Goal: Complete application form

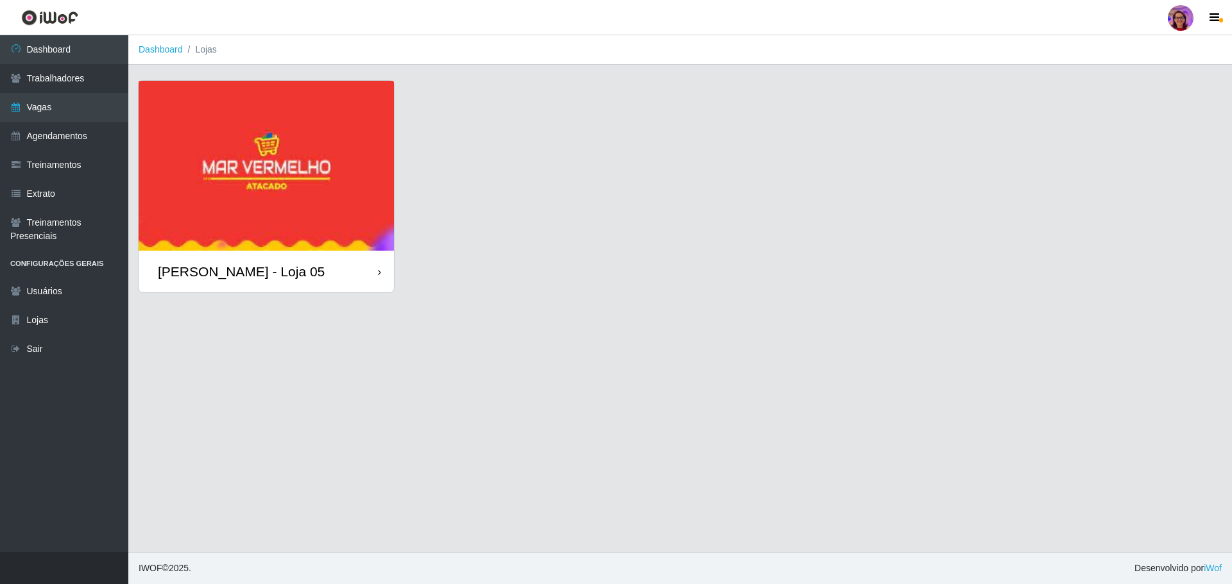
click at [308, 273] on div "[PERSON_NAME] - Loja 05" at bounding box center [266, 272] width 255 height 42
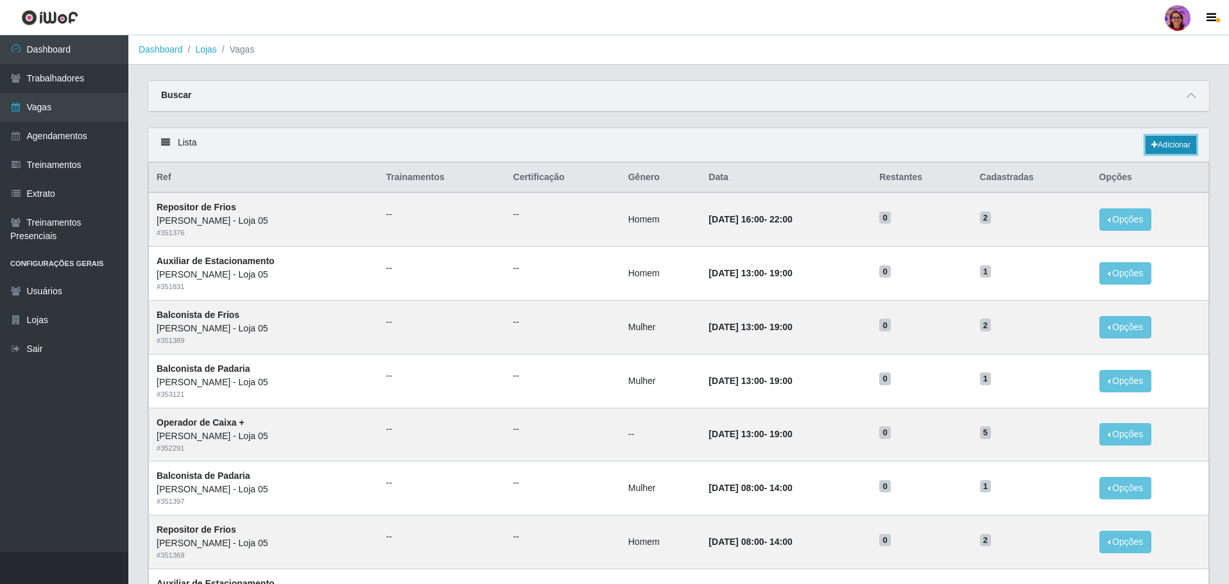
click at [1164, 142] on link "Adicionar" at bounding box center [1170, 145] width 51 height 18
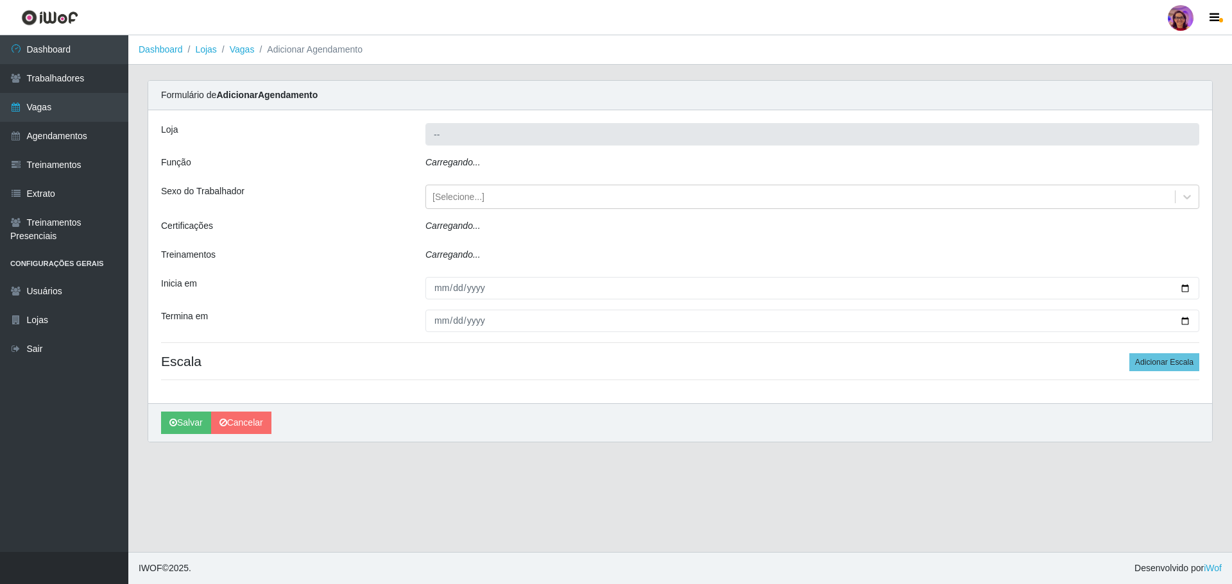
type input "[PERSON_NAME] - Loja 05"
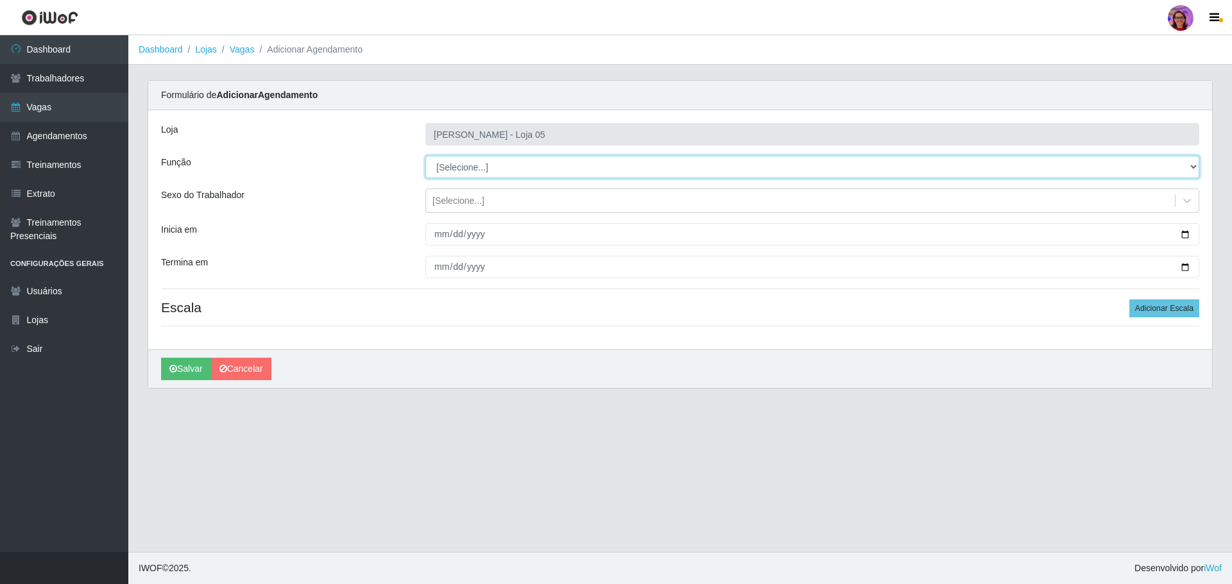
click at [484, 168] on select "[Selecione...] ASG ASG + ASG ++ Auxiliar de Depósito Auxiliar de Depósito + Aux…" at bounding box center [812, 167] width 774 height 22
select select "22"
click at [425, 156] on select "[Selecione...] ASG ASG + ASG ++ Auxiliar de Depósito Auxiliar de Depósito + Aux…" at bounding box center [812, 167] width 774 height 22
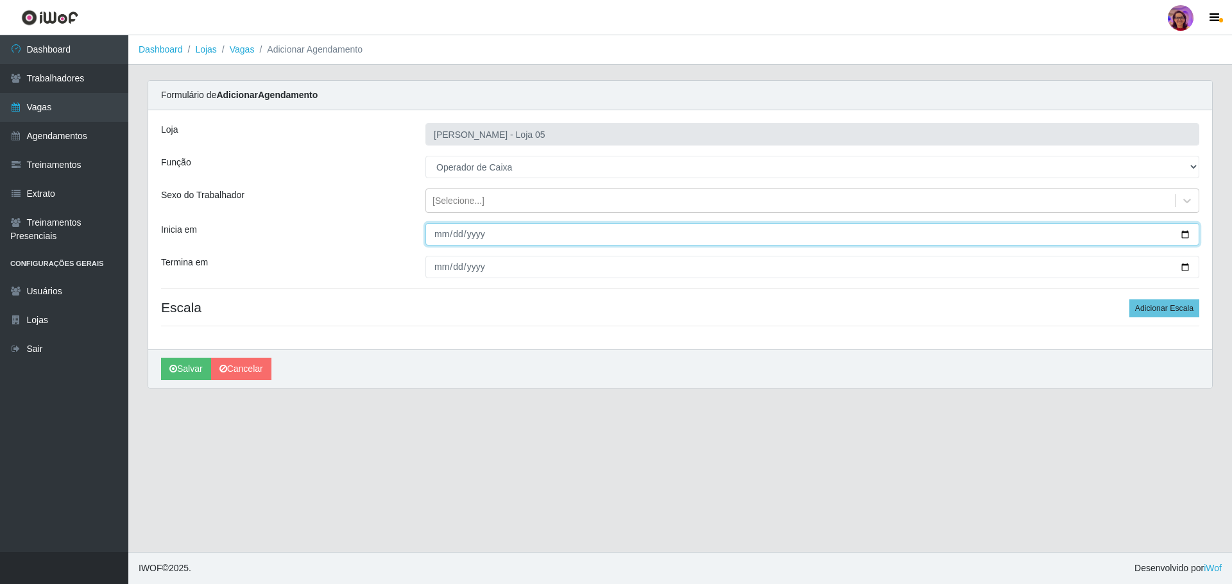
click at [1184, 236] on input "Inicia em" at bounding box center [812, 234] width 774 height 22
type input "[DATE]"
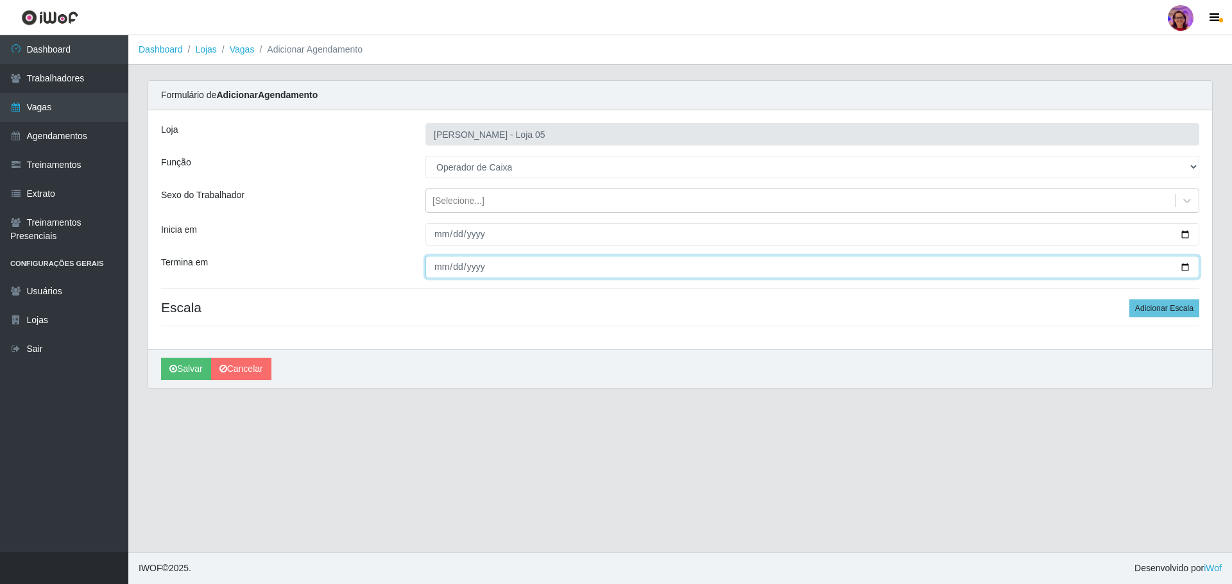
click at [1190, 264] on input "Termina em" at bounding box center [812, 267] width 774 height 22
type input "[DATE]"
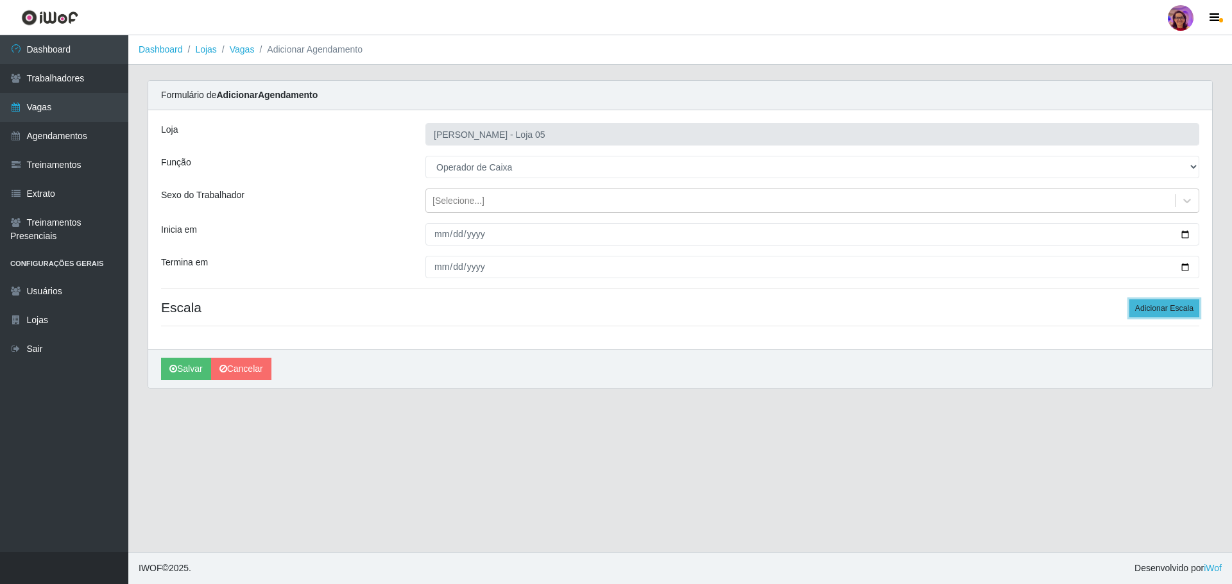
click at [1175, 307] on button "Adicionar Escala" at bounding box center [1164, 309] width 70 height 18
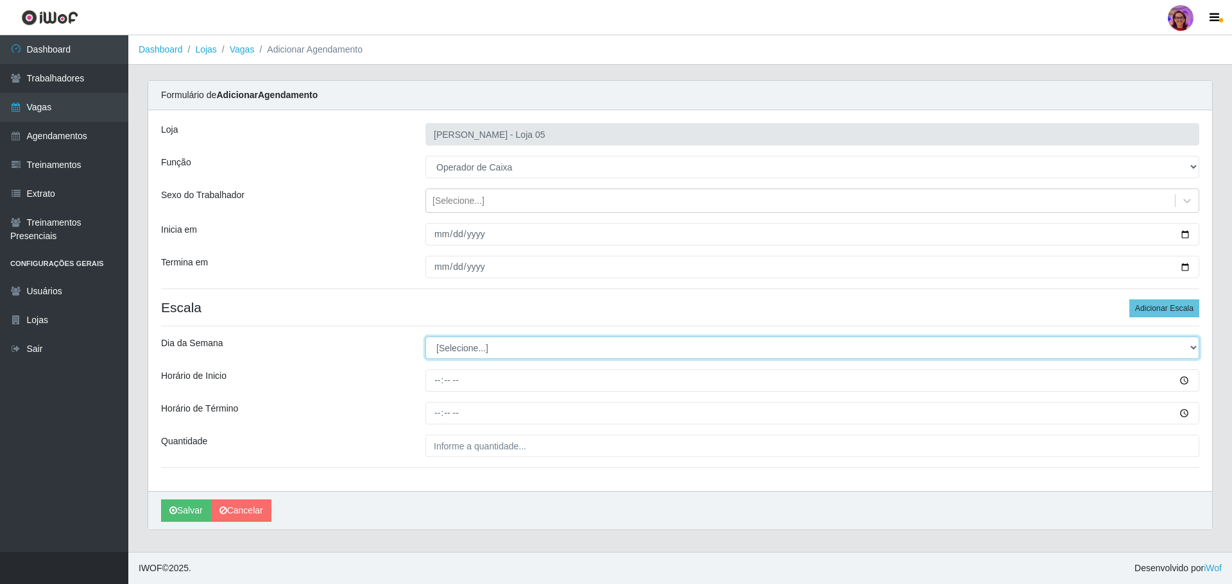
drag, startPoint x: 457, startPoint y: 350, endPoint x: 466, endPoint y: 342, distance: 12.3
click at [457, 350] on select "[Selecione...] Segunda Terça Quarta Quinta Sexta Sábado Domingo" at bounding box center [812, 348] width 774 height 22
select select "5"
click at [425, 337] on select "[Selecione...] Segunda Terça Quarta Quinta Sexta Sábado Domingo" at bounding box center [812, 348] width 774 height 22
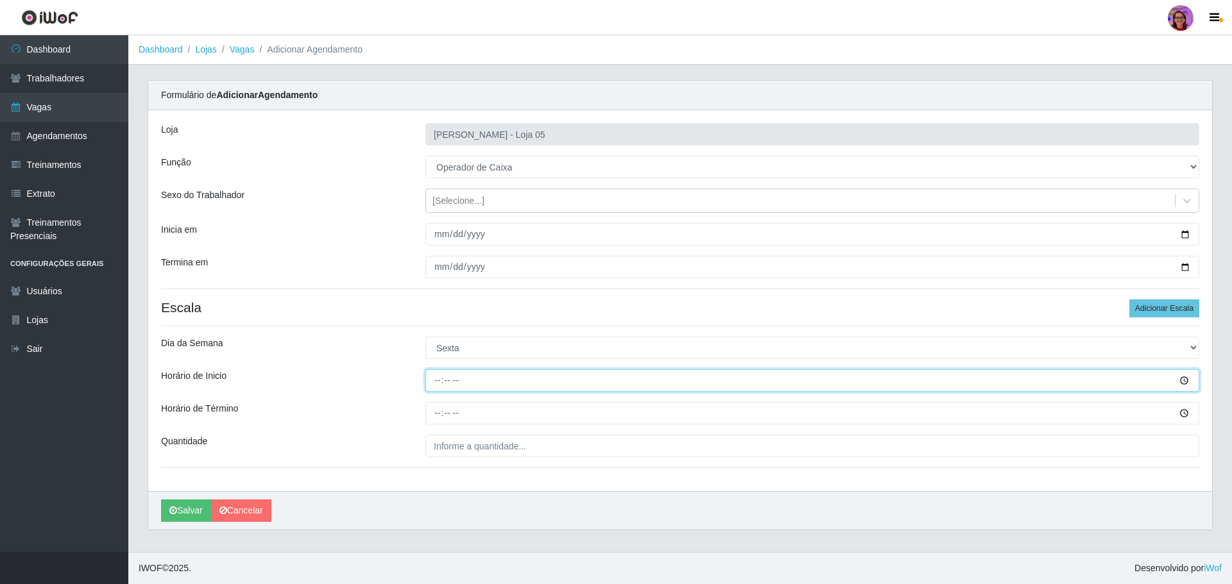
drag, startPoint x: 432, startPoint y: 378, endPoint x: 472, endPoint y: 336, distance: 57.2
click at [433, 378] on input "Horário de Inicio" at bounding box center [812, 381] width 774 height 22
type input "16:20"
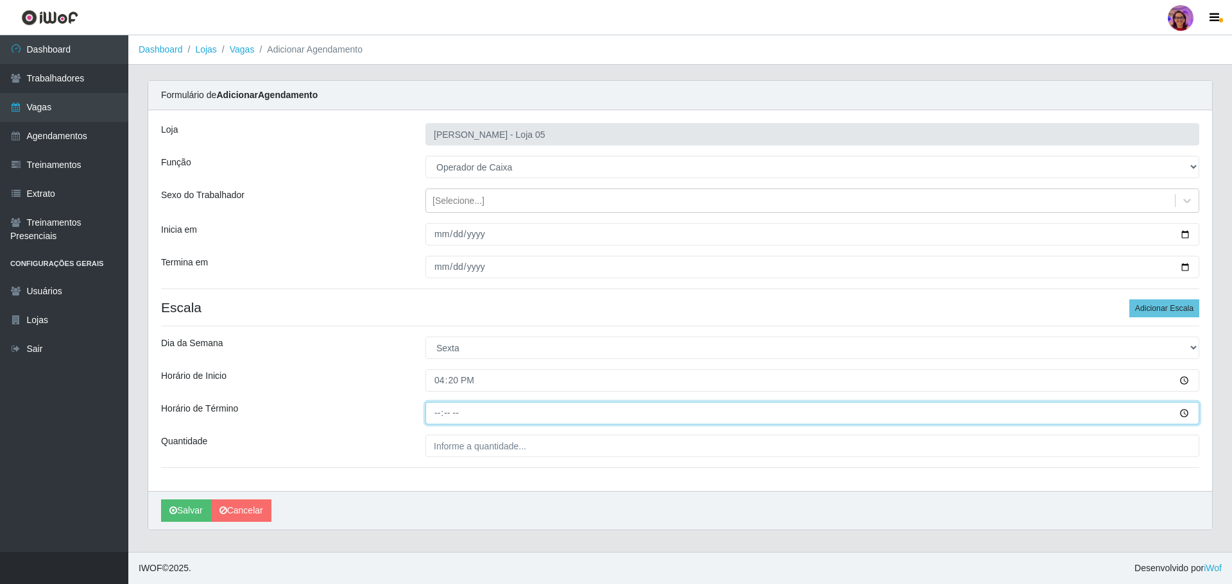
click at [438, 413] on input "Horário de Término" at bounding box center [812, 413] width 774 height 22
type input "16:20"
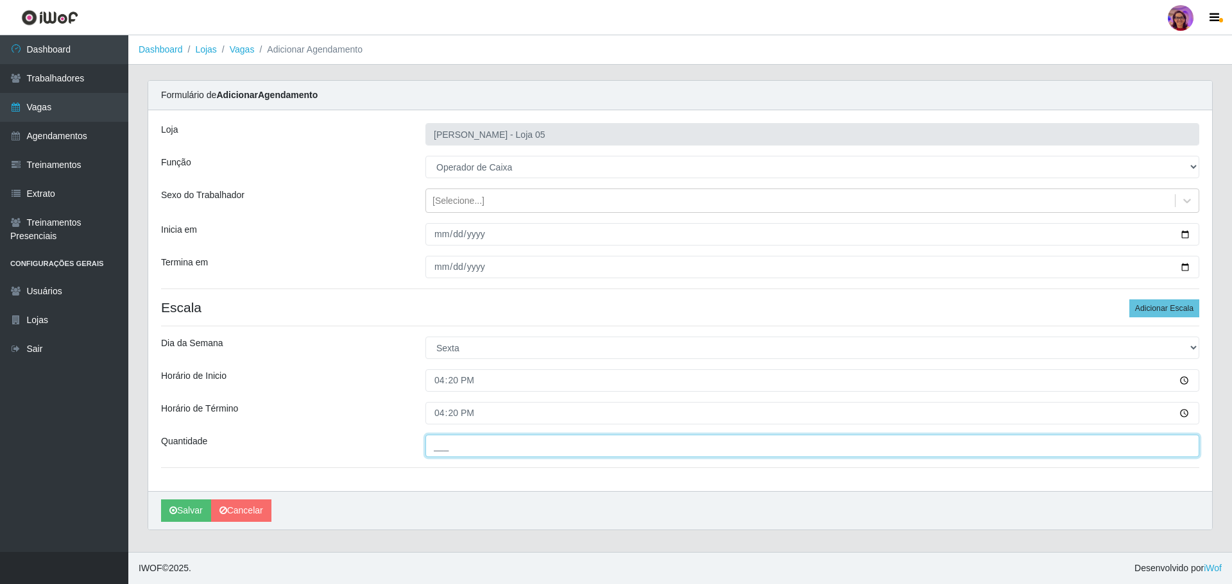
click at [503, 451] on input "___" at bounding box center [812, 446] width 774 height 22
type input "2__"
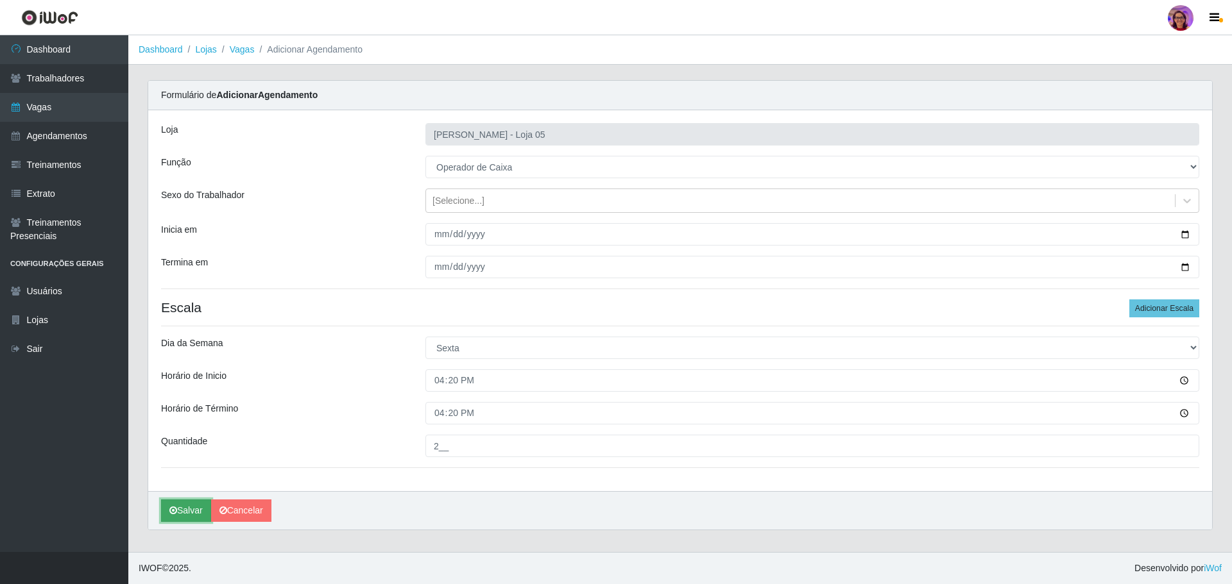
click at [191, 513] on button "Salvar" at bounding box center [186, 511] width 50 height 22
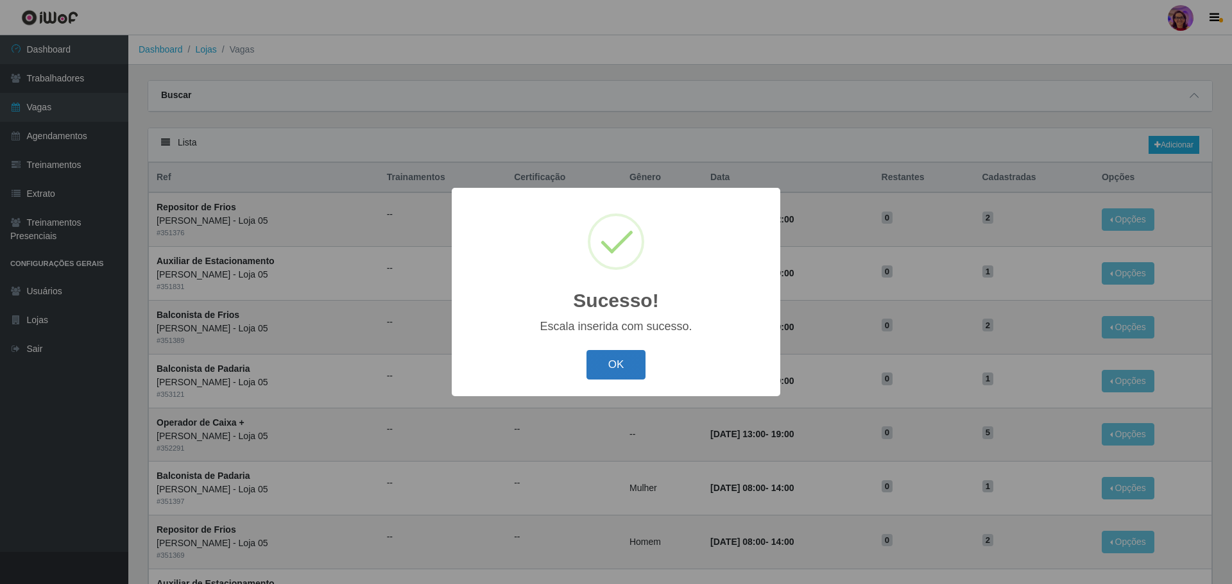
click at [621, 368] on button "OK" at bounding box center [616, 365] width 60 height 30
